Goal: Task Accomplishment & Management: Manage account settings

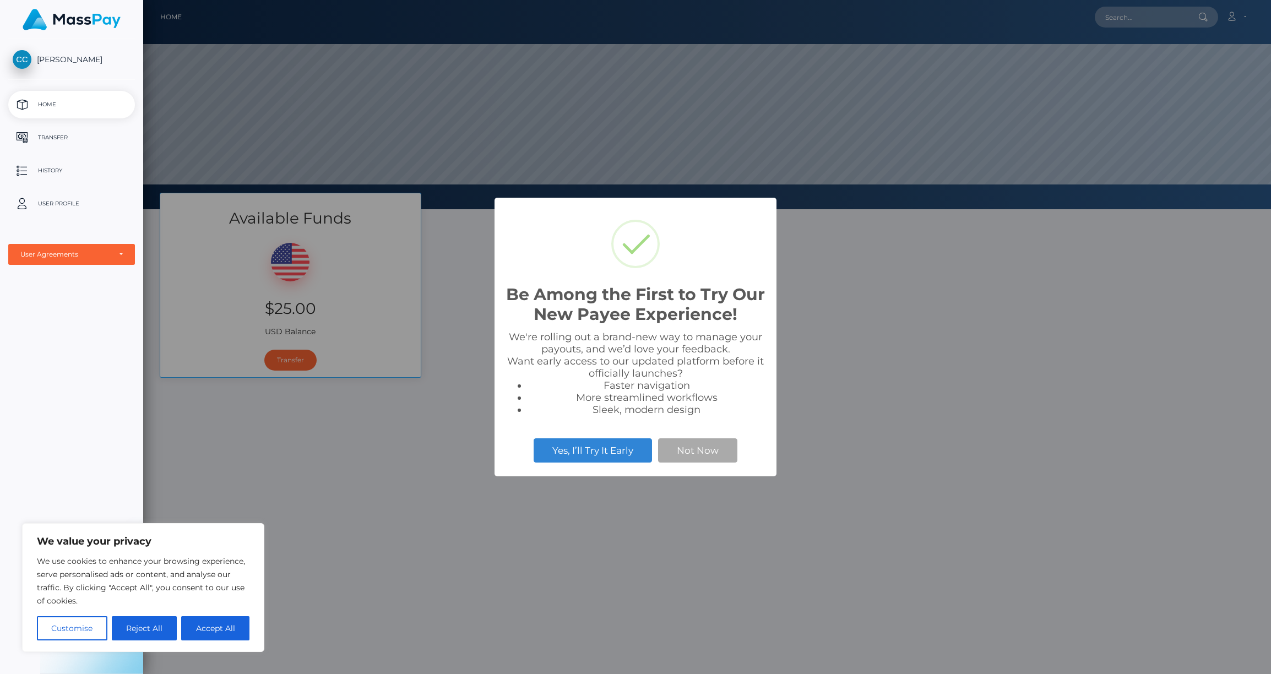
scroll to position [209, 1128]
click at [724, 440] on button "Not Now" at bounding box center [697, 450] width 79 height 24
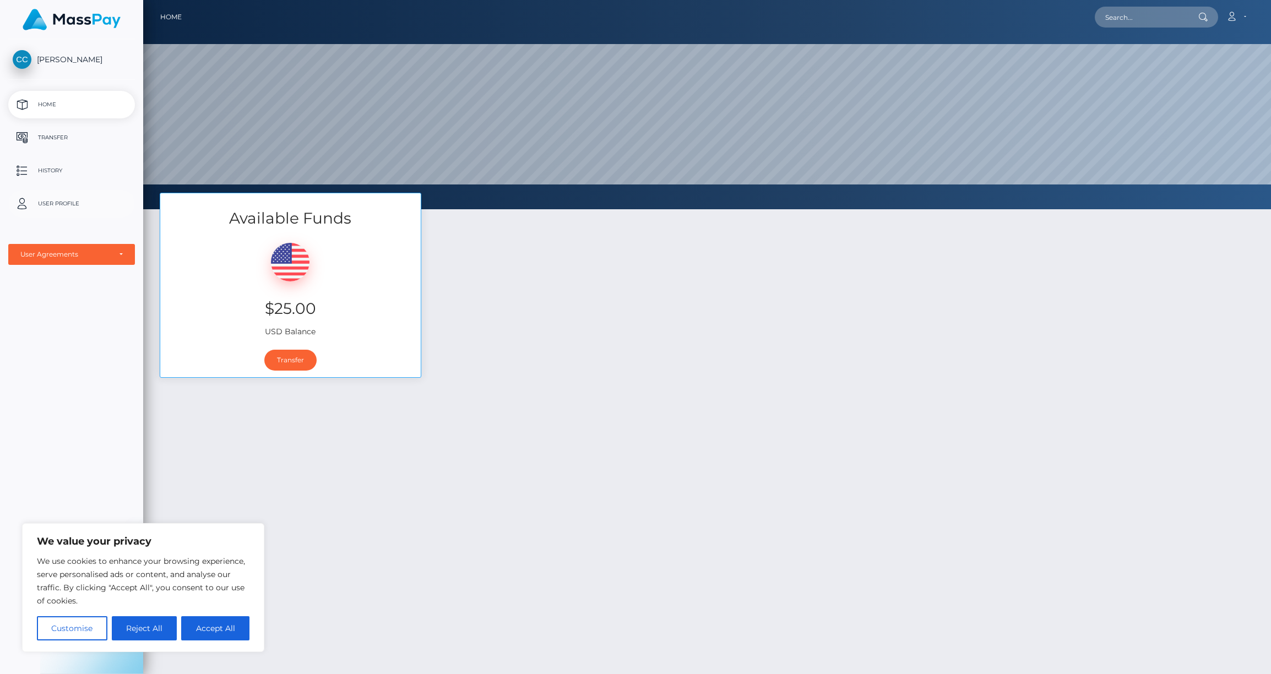
click at [57, 199] on p "User Profile" at bounding box center [72, 203] width 118 height 17
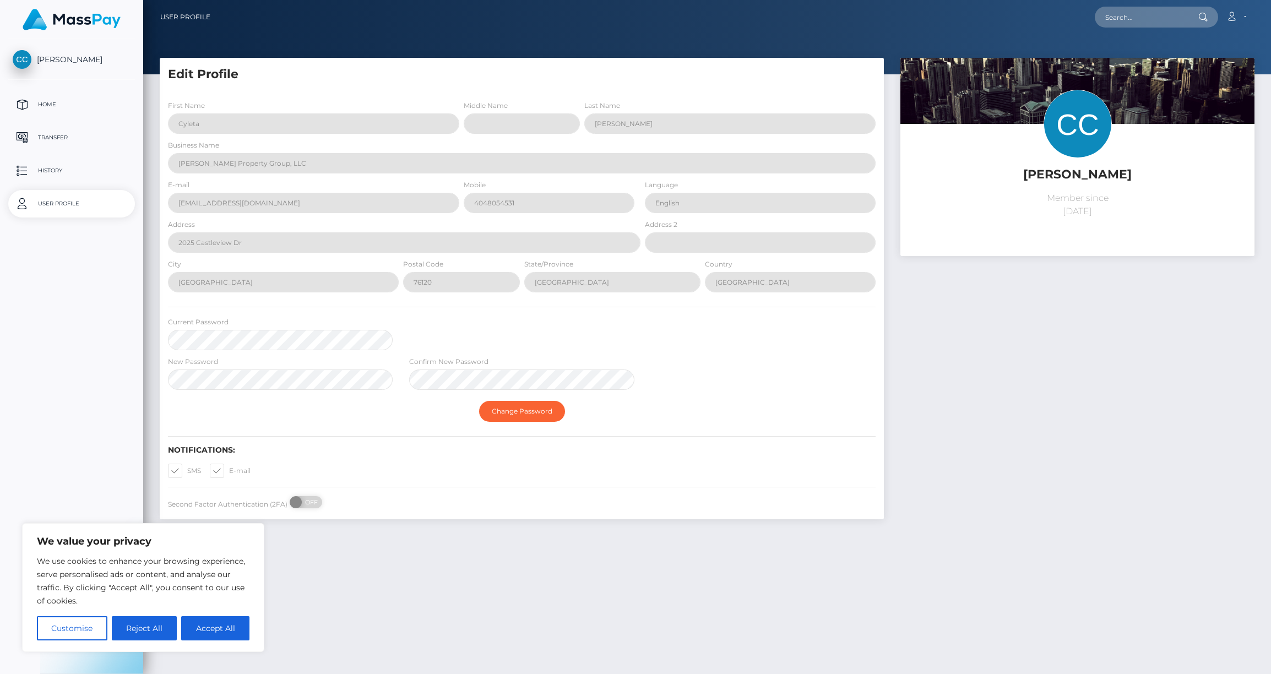
select select
click at [40, 108] on p "Home" at bounding box center [72, 104] width 118 height 17
click at [43, 100] on p "Home" at bounding box center [72, 104] width 118 height 17
click at [46, 137] on p "Transfer" at bounding box center [72, 137] width 118 height 17
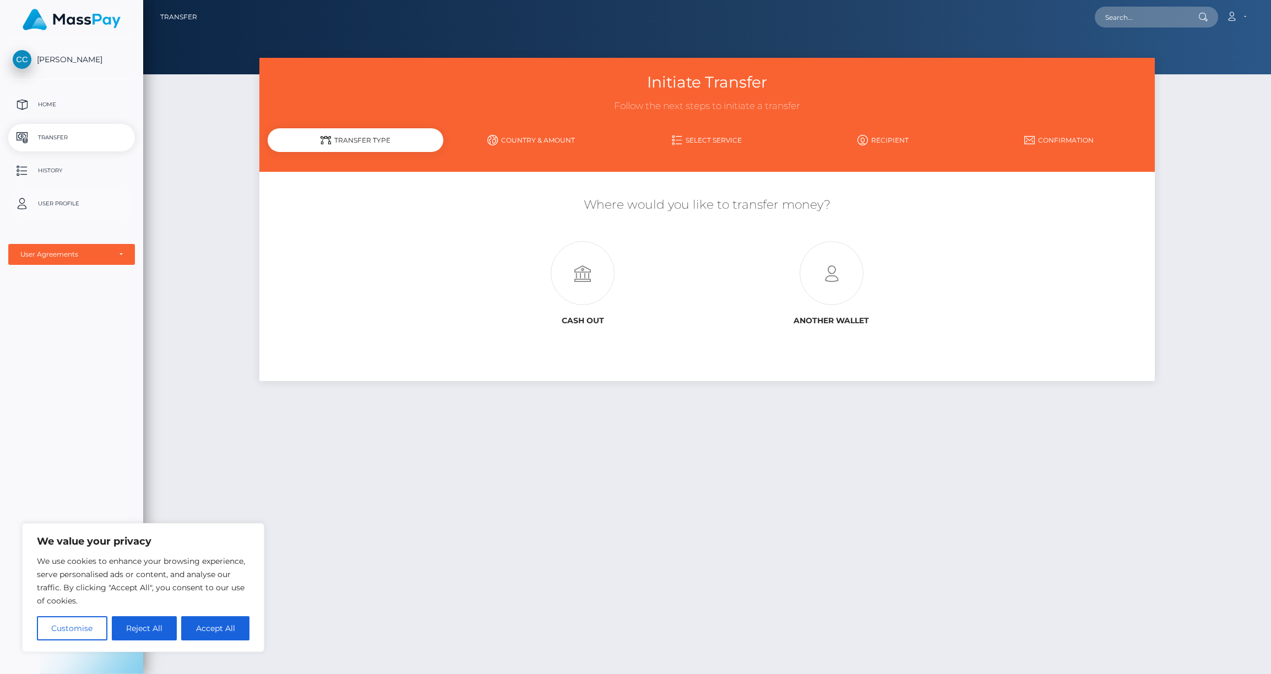
click at [61, 203] on p "User Profile" at bounding box center [72, 203] width 118 height 17
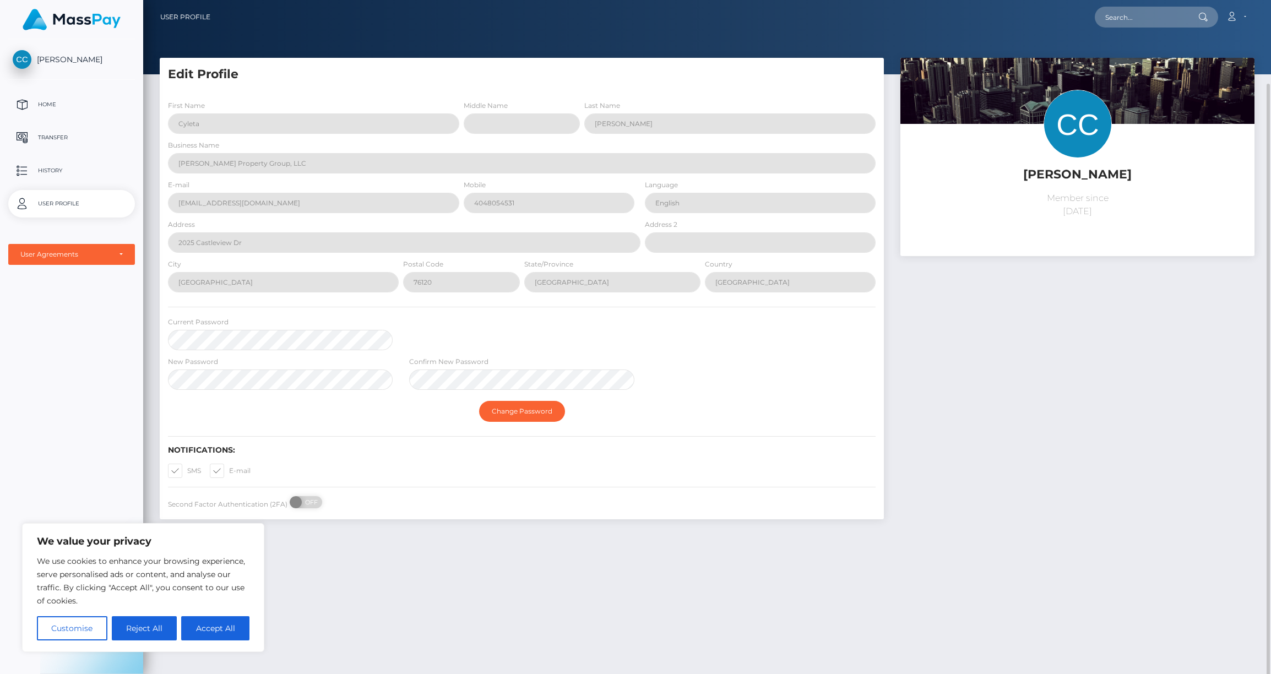
scroll to position [43, 0]
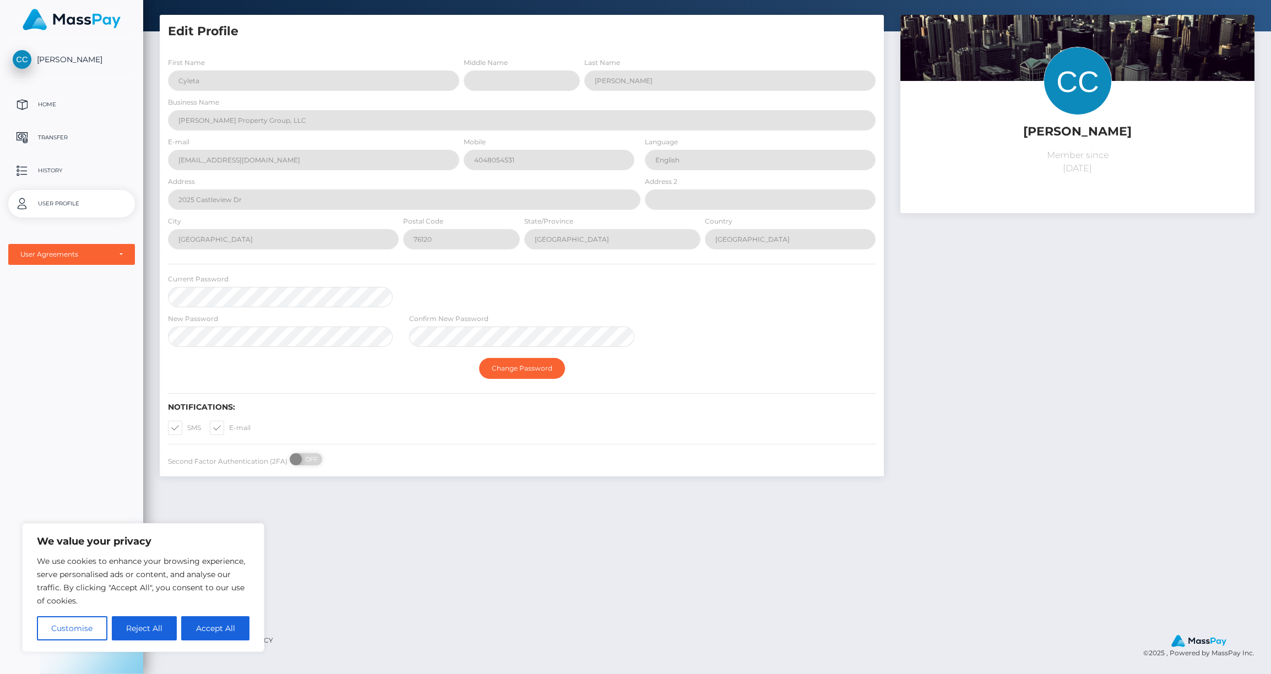
click at [40, 327] on div "Cyleta Cumberbatch Home Transfer History User Profile MassPay Card - USD MassPay" at bounding box center [71, 355] width 143 height 633
click at [54, 170] on p "History" at bounding box center [72, 170] width 118 height 17
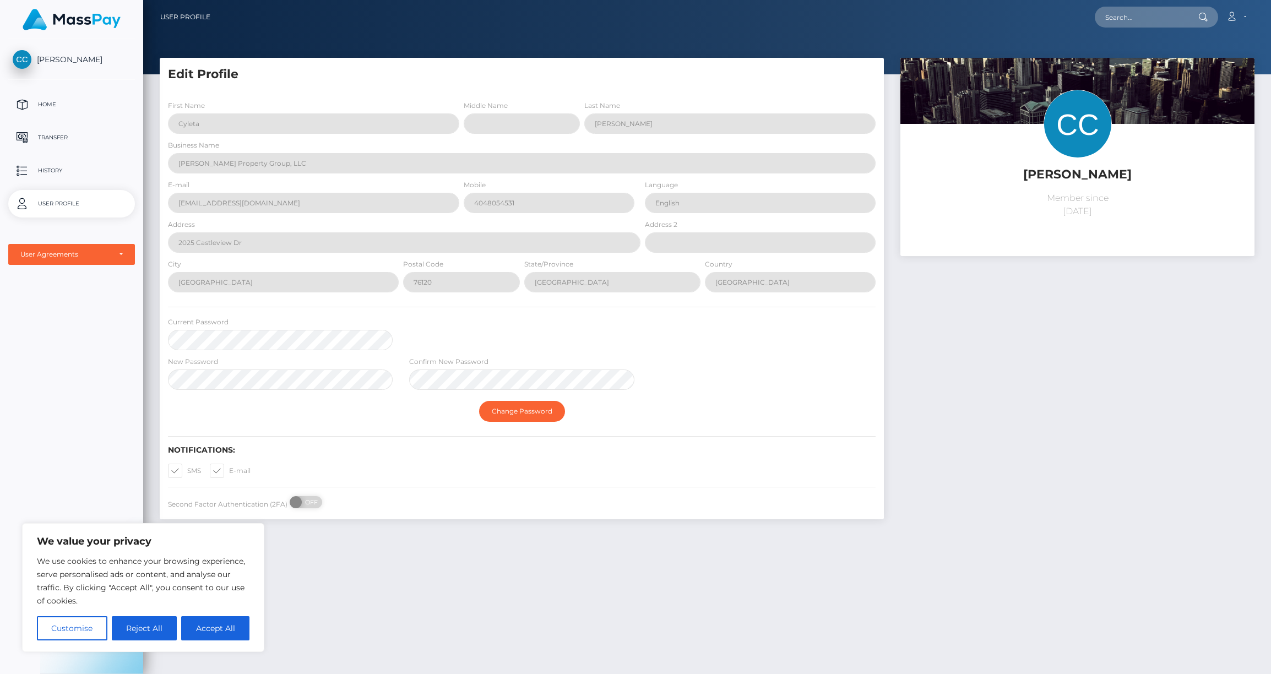
click at [83, 56] on span "[PERSON_NAME]" at bounding box center [71, 60] width 127 height 10
click at [57, 137] on p "Transfer" at bounding box center [72, 137] width 118 height 17
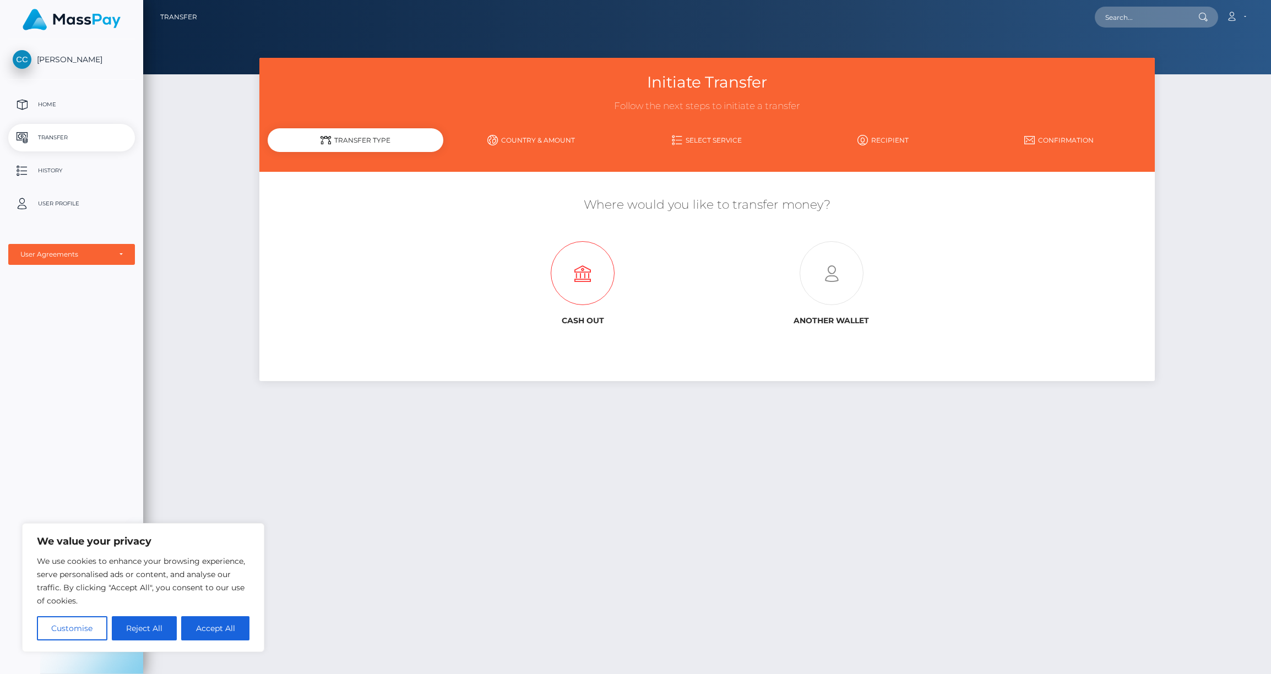
click at [575, 275] on icon at bounding box center [582, 274] width 249 height 64
